Goal: Complete application form: Complete application form

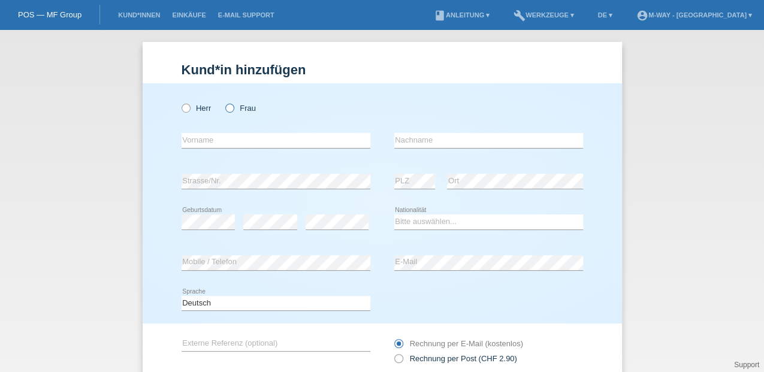
click at [223, 102] on icon at bounding box center [223, 102] width 0 height 0
click at [225, 109] on input "Frau" at bounding box center [229, 108] width 8 height 8
radio input "true"
click at [218, 141] on input "text" at bounding box center [275, 140] width 189 height 15
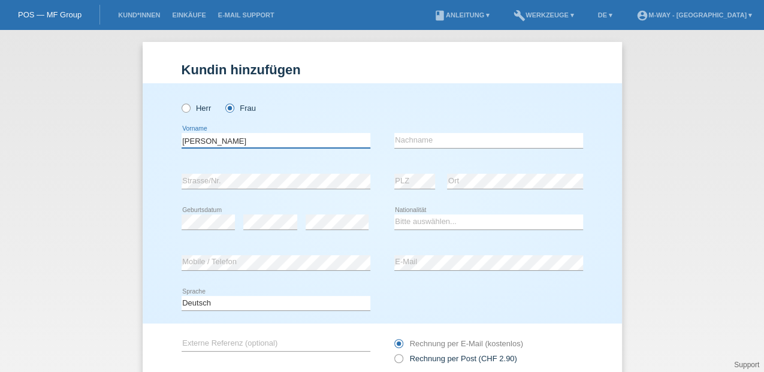
type input "[PERSON_NAME]"
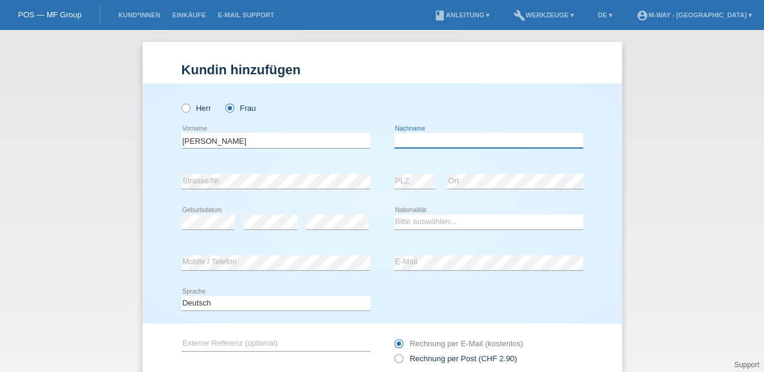
click at [399, 141] on input "text" at bounding box center [488, 140] width 189 height 15
type input "Waltert"
click at [340, 189] on div "error Strasse/Nr." at bounding box center [275, 181] width 189 height 41
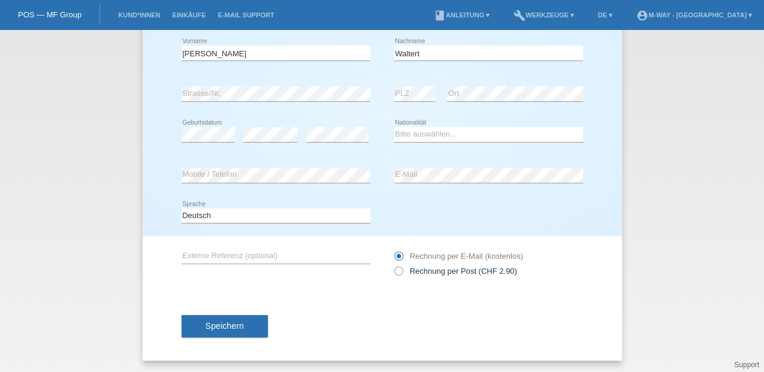
click at [544, 125] on div "Bitte auswählen... [GEOGRAPHIC_DATA] [GEOGRAPHIC_DATA] [GEOGRAPHIC_DATA] [GEOGR…" at bounding box center [488, 134] width 189 height 41
click at [402, 131] on select "Bitte auswählen... Schweiz Deutschland Liechtenstein Österreich ------------ Af…" at bounding box center [488, 134] width 189 height 14
select select "CH"
click at [394, 127] on select "Bitte auswählen... Schweiz Deutschland Liechtenstein Österreich ------------ Af…" at bounding box center [488, 134] width 189 height 14
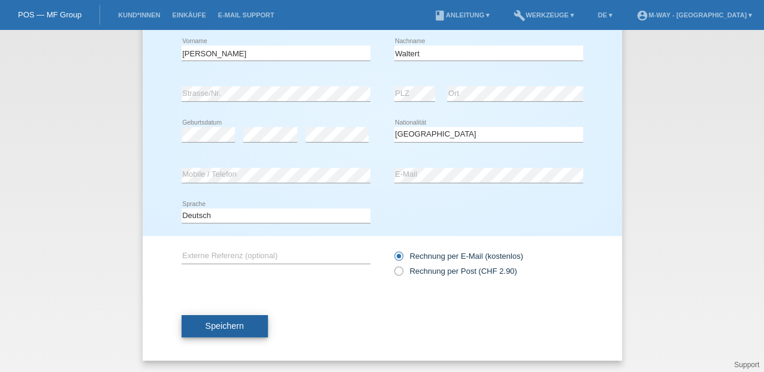
click at [212, 328] on span "Speichern" at bounding box center [224, 326] width 38 height 10
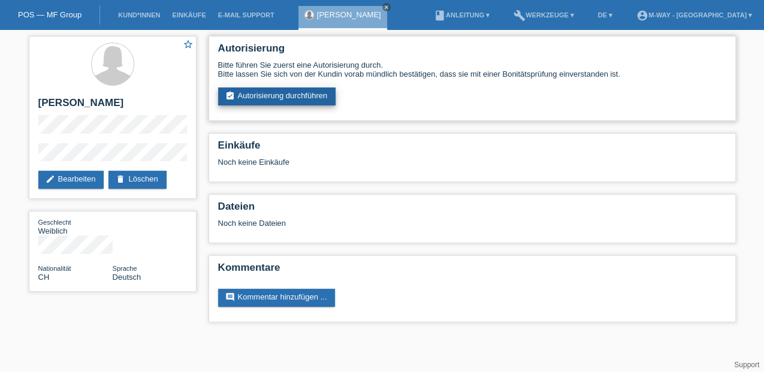
click at [311, 97] on link "assignment_turned_in Autorisierung durchführen" at bounding box center [277, 96] width 118 height 18
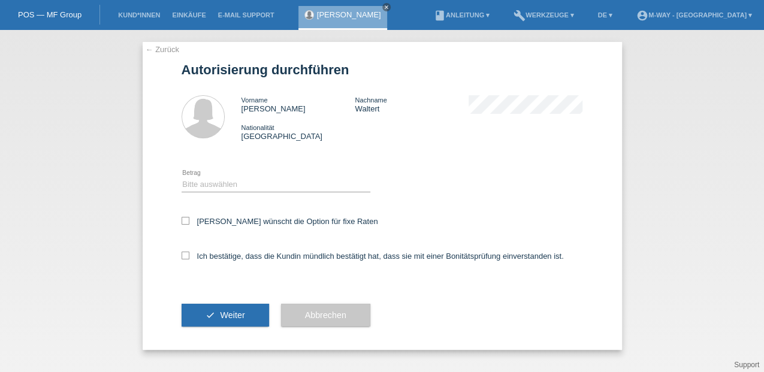
click at [208, 175] on div "Bitte auswählen CHF 1.00 - CHF 499.00 CHF 500.00 - CHF 1'999.00 CHF 2'000.00 - …" at bounding box center [275, 185] width 189 height 41
click at [205, 192] on div "Bitte auswählen CHF 1.00 - CHF 499.00 CHF 500.00 - CHF 1'999.00 CHF 2'000.00 - …" at bounding box center [275, 184] width 189 height 15
click at [204, 182] on select "Bitte auswählen CHF 1.00 - CHF 499.00 CHF 500.00 - CHF 1'999.00 CHF 2'000.00 - …" at bounding box center [275, 184] width 189 height 14
select select "3"
click at [181, 177] on select "Bitte auswählen CHF 1.00 - CHF 499.00 CHF 500.00 - CHF 1'999.00 CHF 2'000.00 - …" at bounding box center [275, 184] width 189 height 14
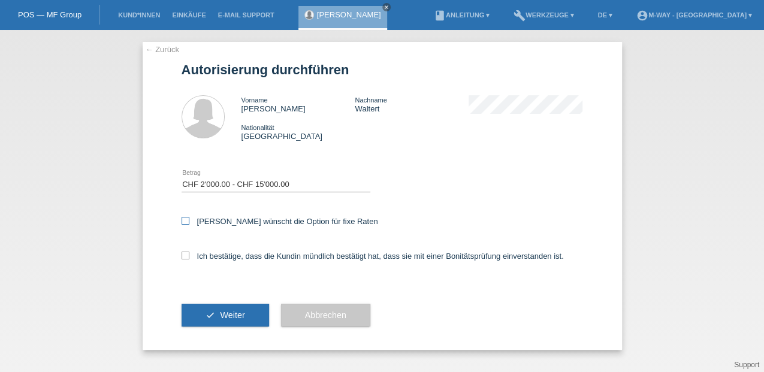
click at [186, 219] on icon at bounding box center [185, 221] width 8 height 8
click at [186, 219] on input "Kundin wünscht die Option für fixe Raten" at bounding box center [185, 221] width 8 height 8
checkbox input "true"
click at [186, 258] on icon at bounding box center [185, 256] width 8 height 8
click at [186, 258] on input "Ich bestätige, dass die Kundin mündlich bestätigt hat, dass sie mit einer Bonit…" at bounding box center [185, 256] width 8 height 8
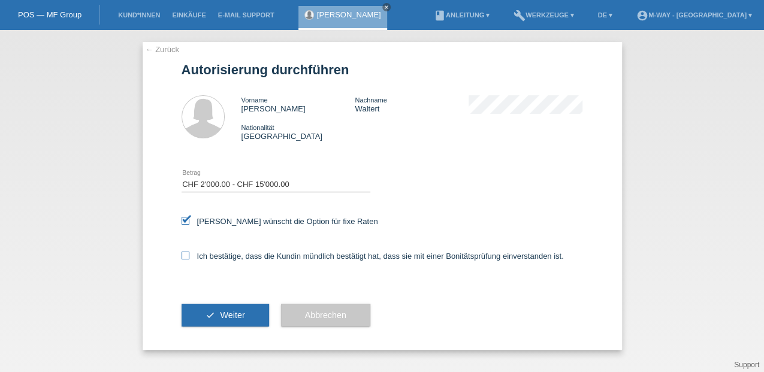
checkbox input "true"
click at [183, 319] on button "check Weiter" at bounding box center [224, 315] width 87 height 23
